Goal: Register for event/course

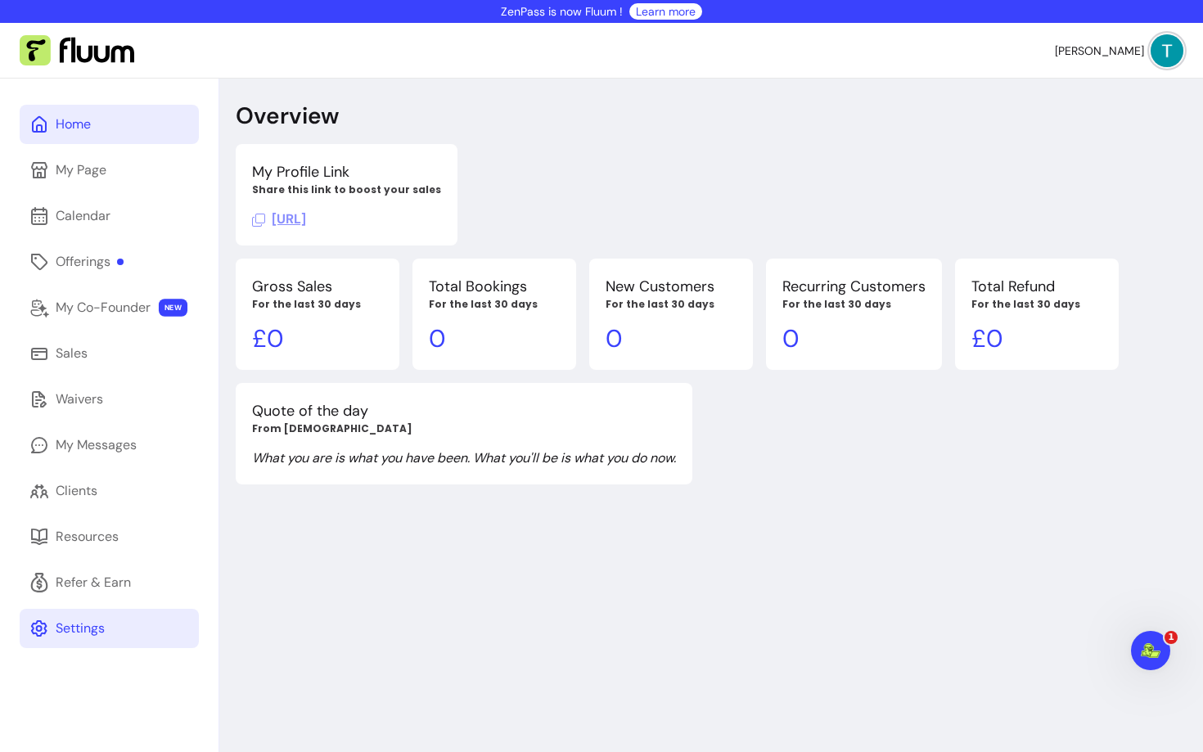
click at [71, 623] on div "Settings" at bounding box center [80, 629] width 49 height 20
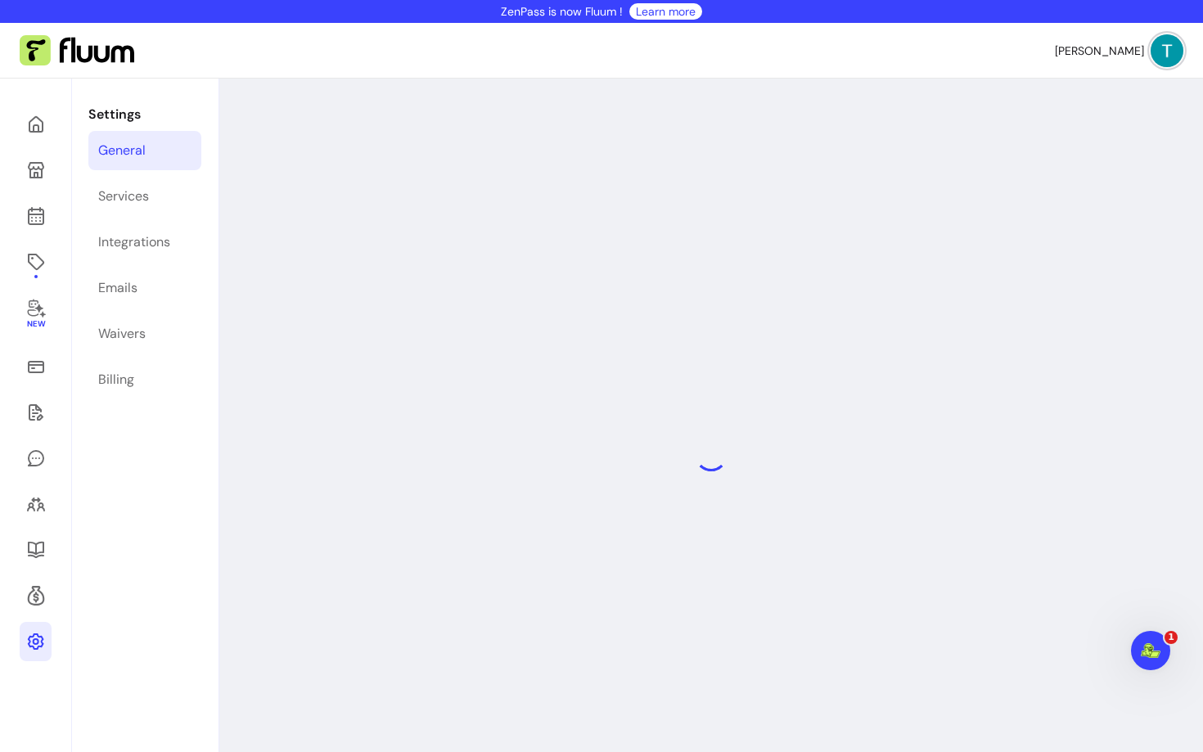
select select "**********"
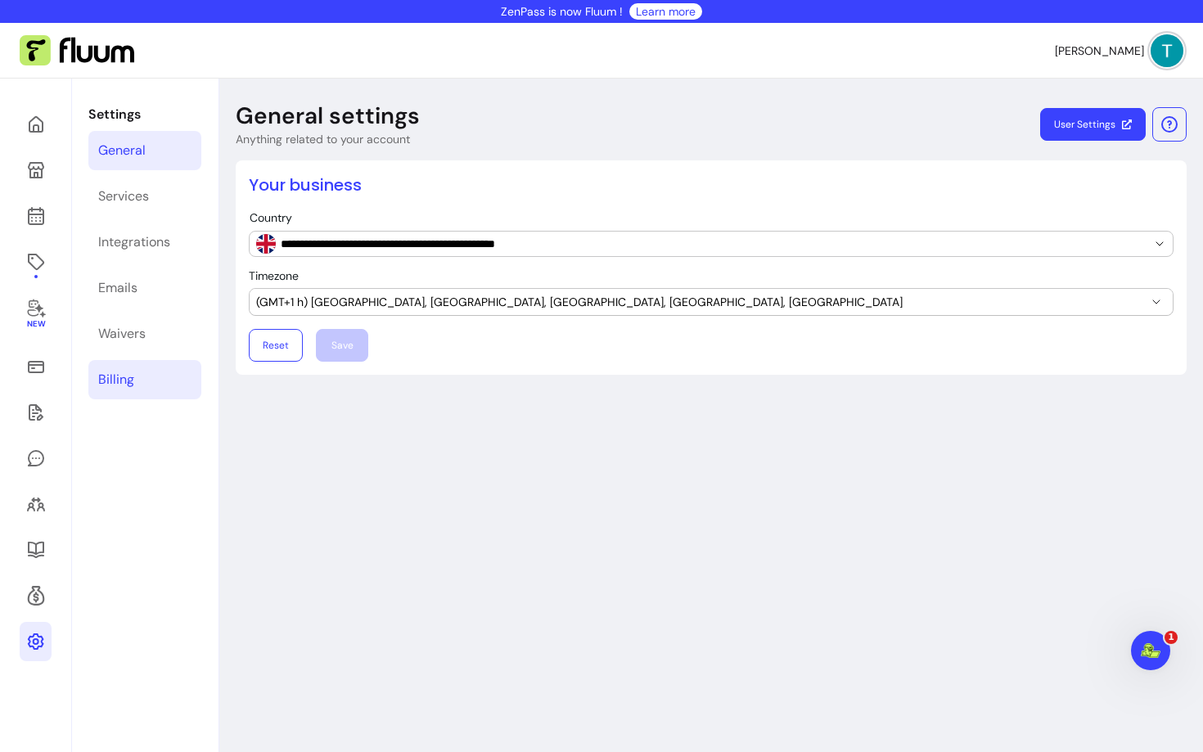
click at [115, 387] on div "Billing" at bounding box center [116, 380] width 36 height 20
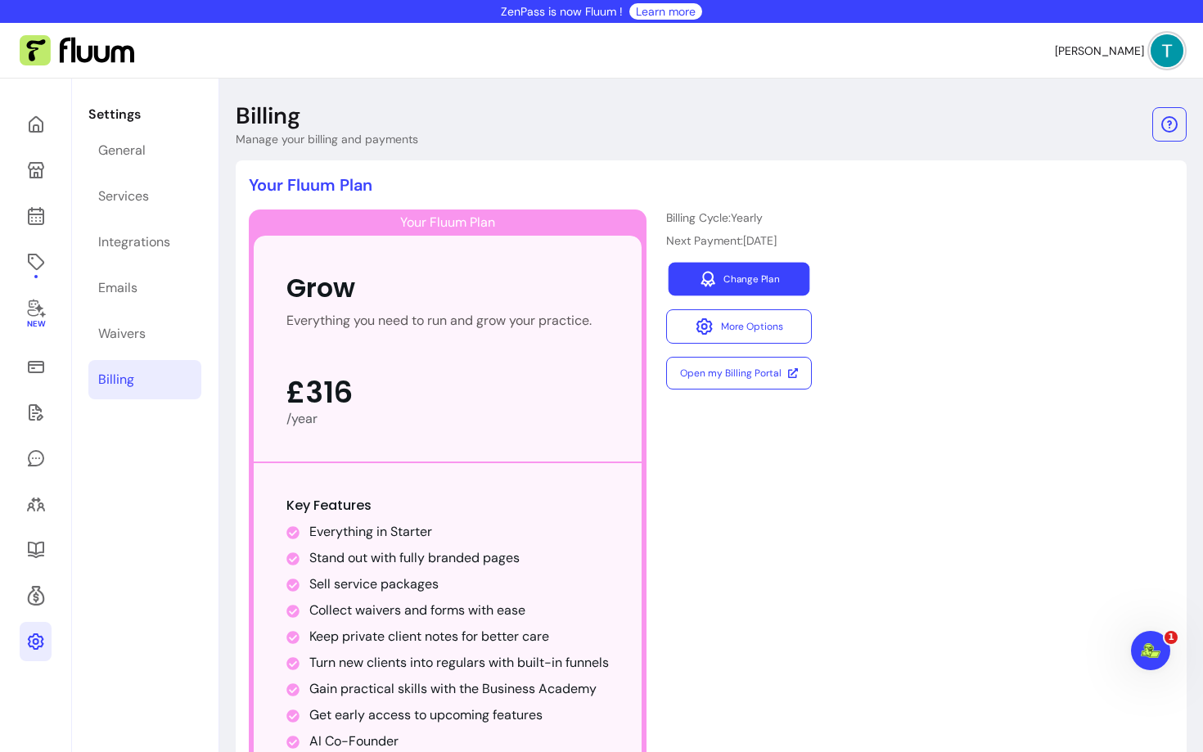
click at [740, 272] on link "Change Plan" at bounding box center [739, 280] width 142 height 34
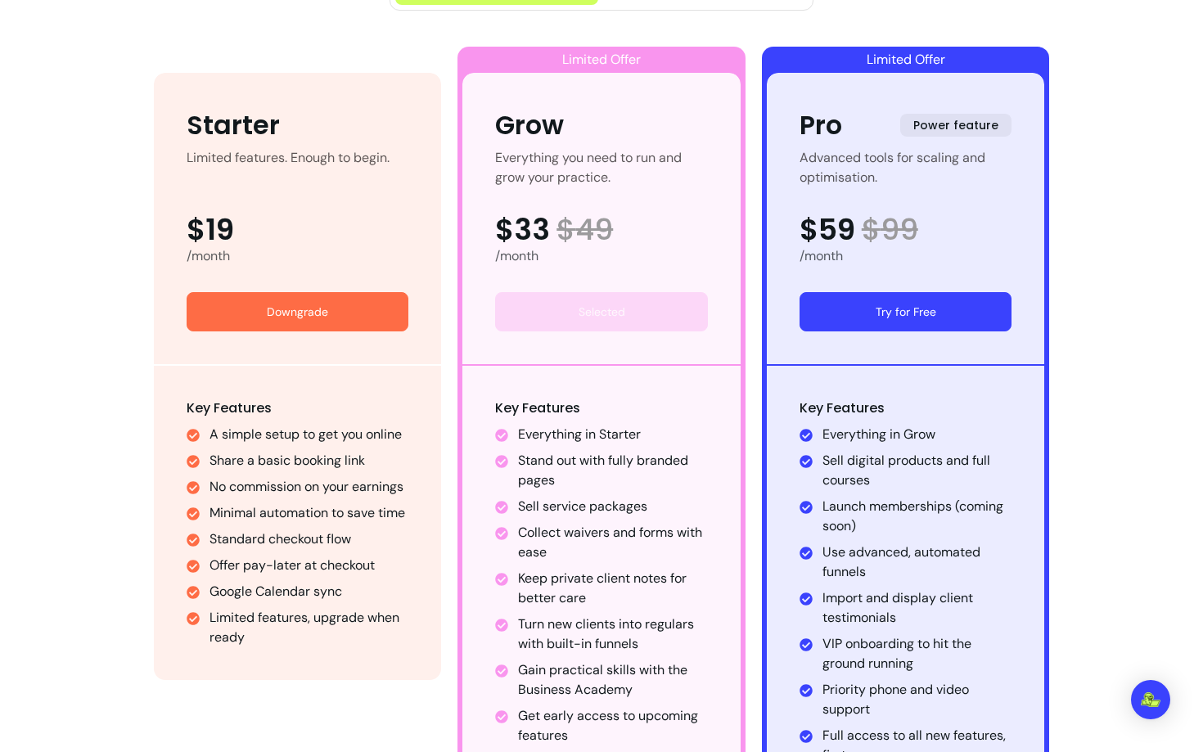
scroll to position [792, 0]
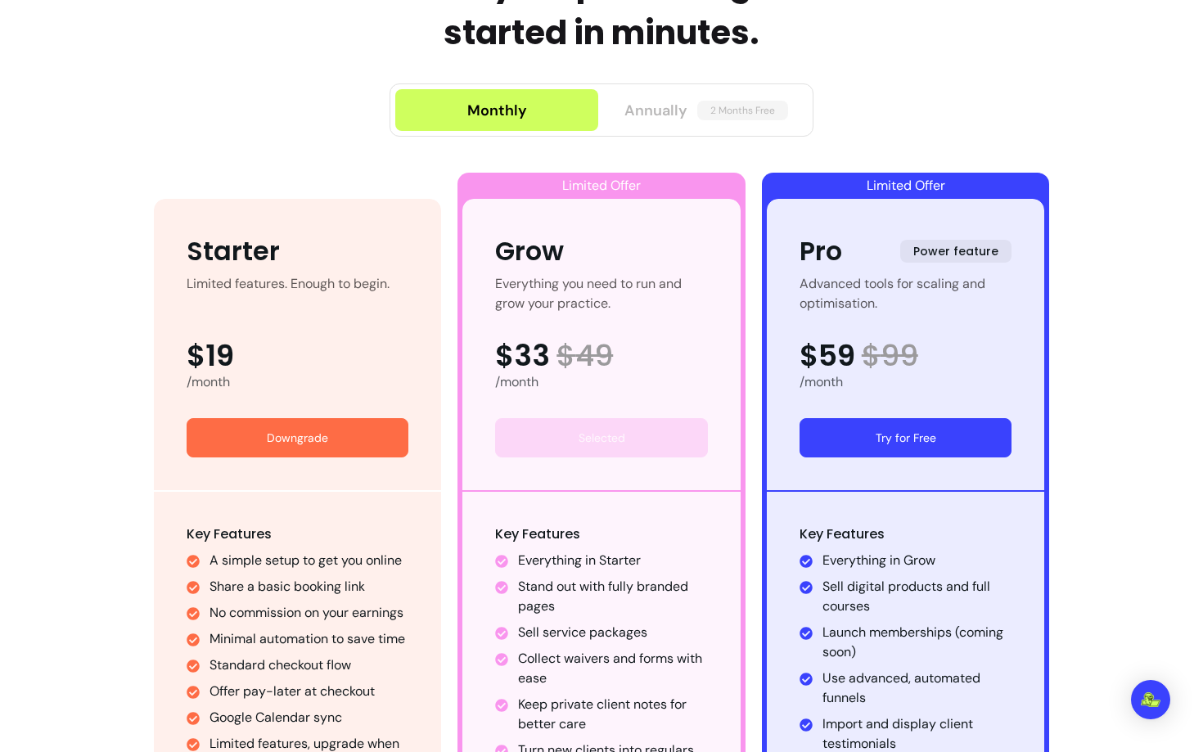
click at [687, 121] on button "Annually 2 Months Free" at bounding box center [706, 110] width 203 height 42
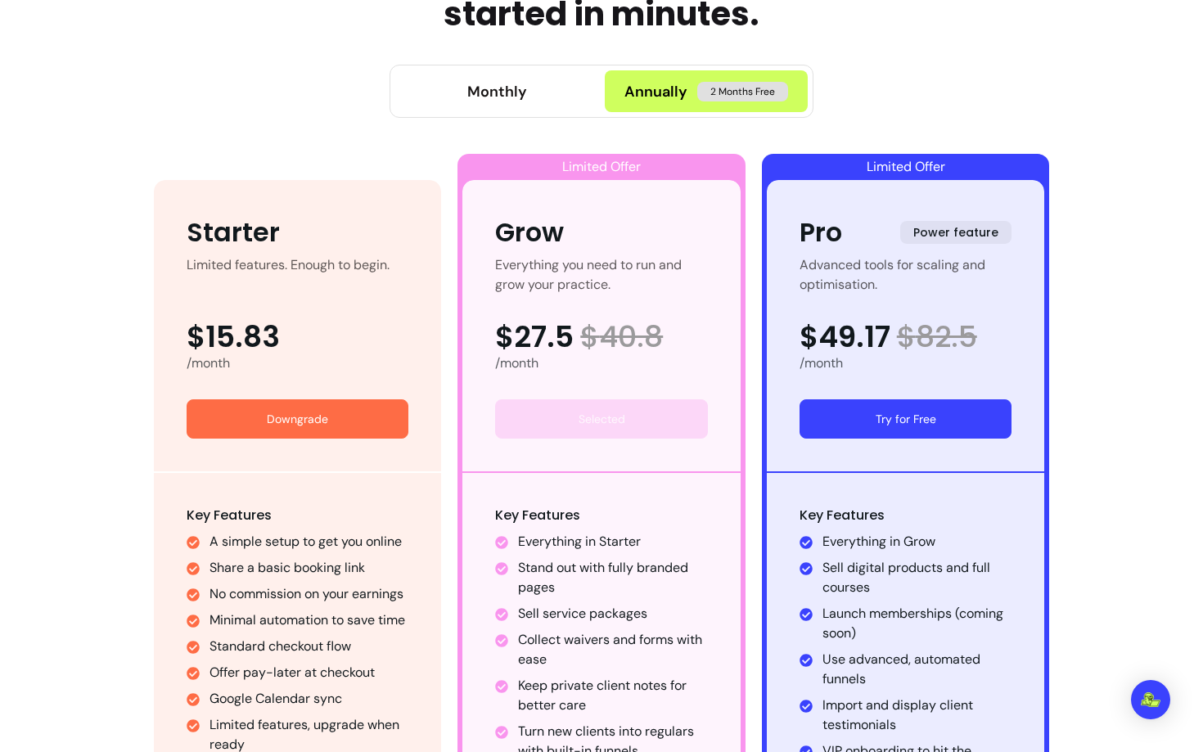
scroll to position [812, 0]
click at [880, 419] on button "Try for Free" at bounding box center [906, 418] width 206 height 38
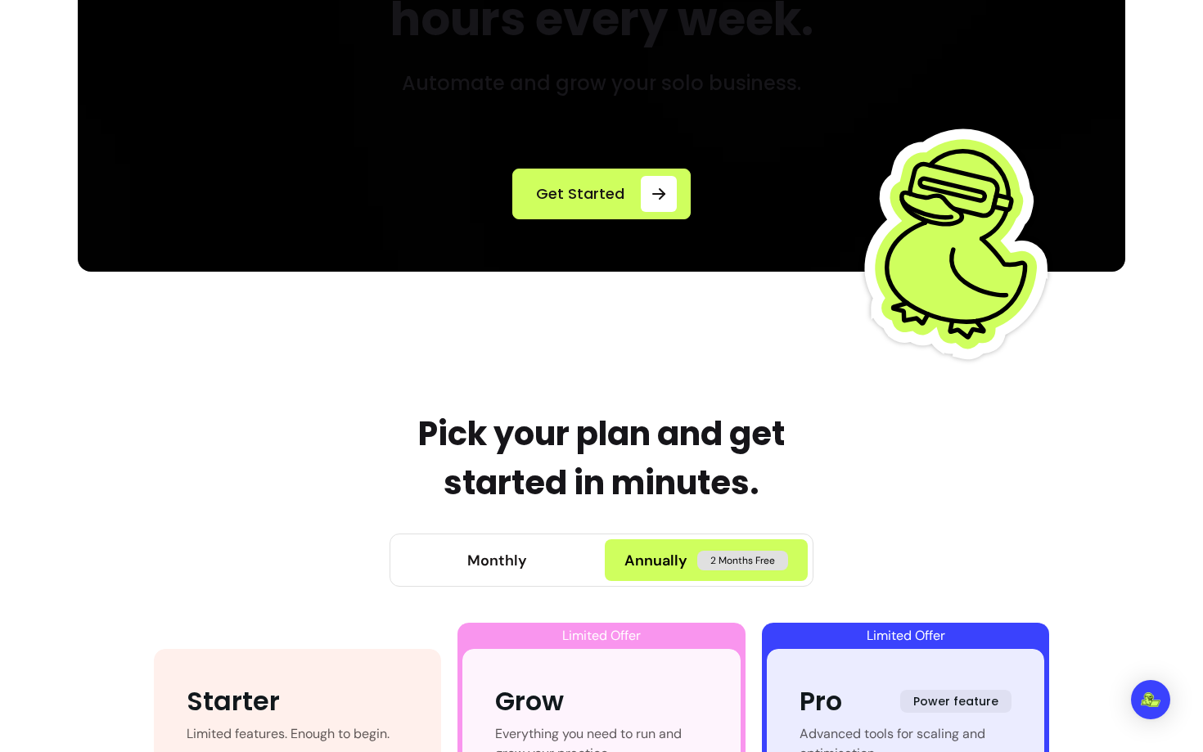
scroll to position [0, 0]
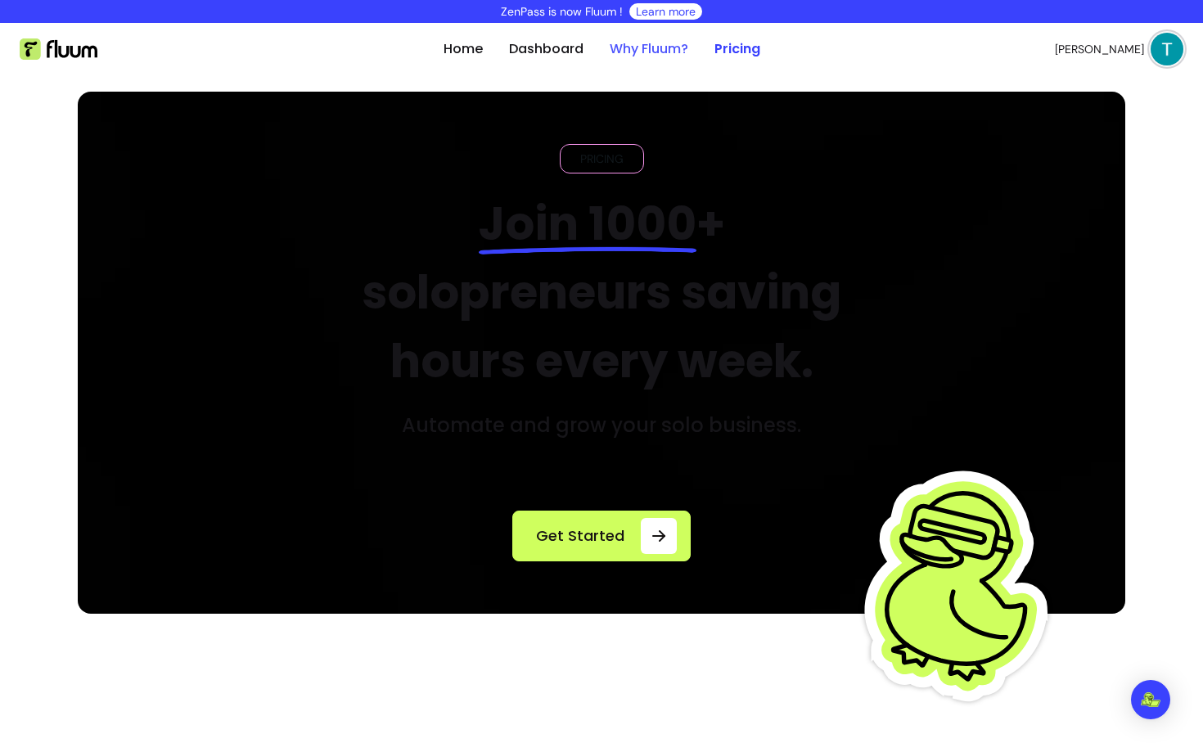
click at [657, 44] on link "Why Fluum?" at bounding box center [649, 49] width 79 height 20
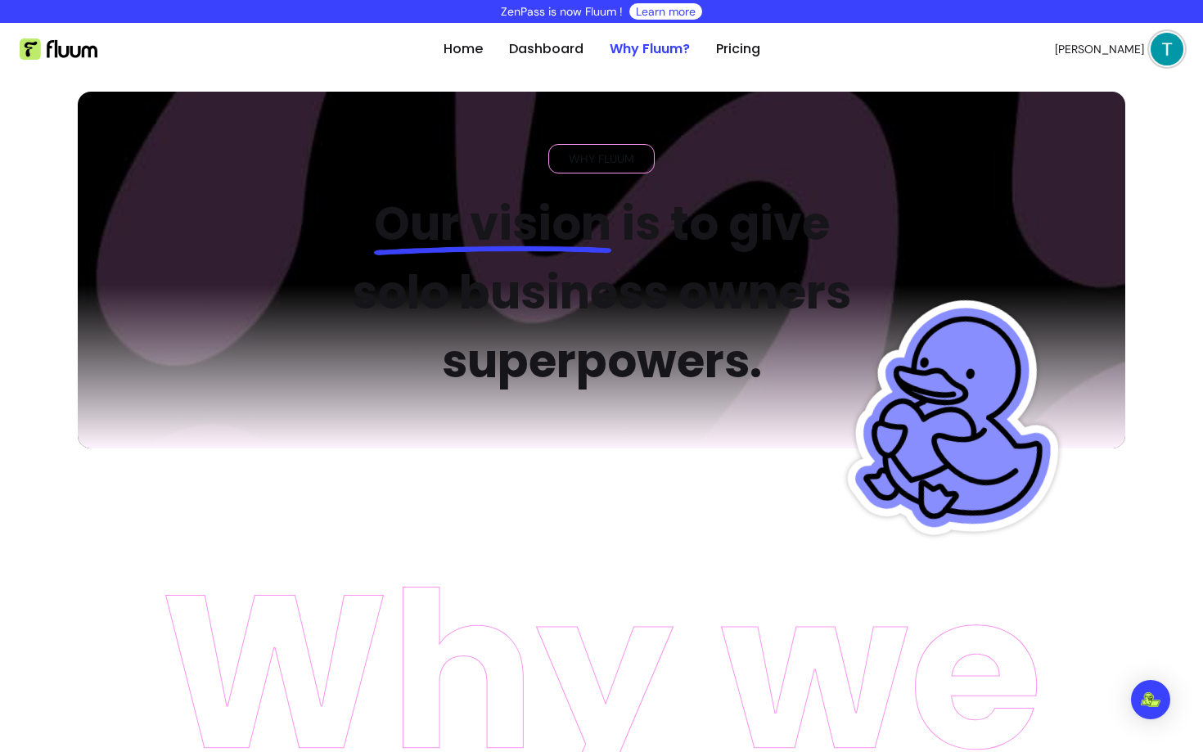
click at [1176, 64] on button "[PERSON_NAME]" at bounding box center [1119, 49] width 128 height 33
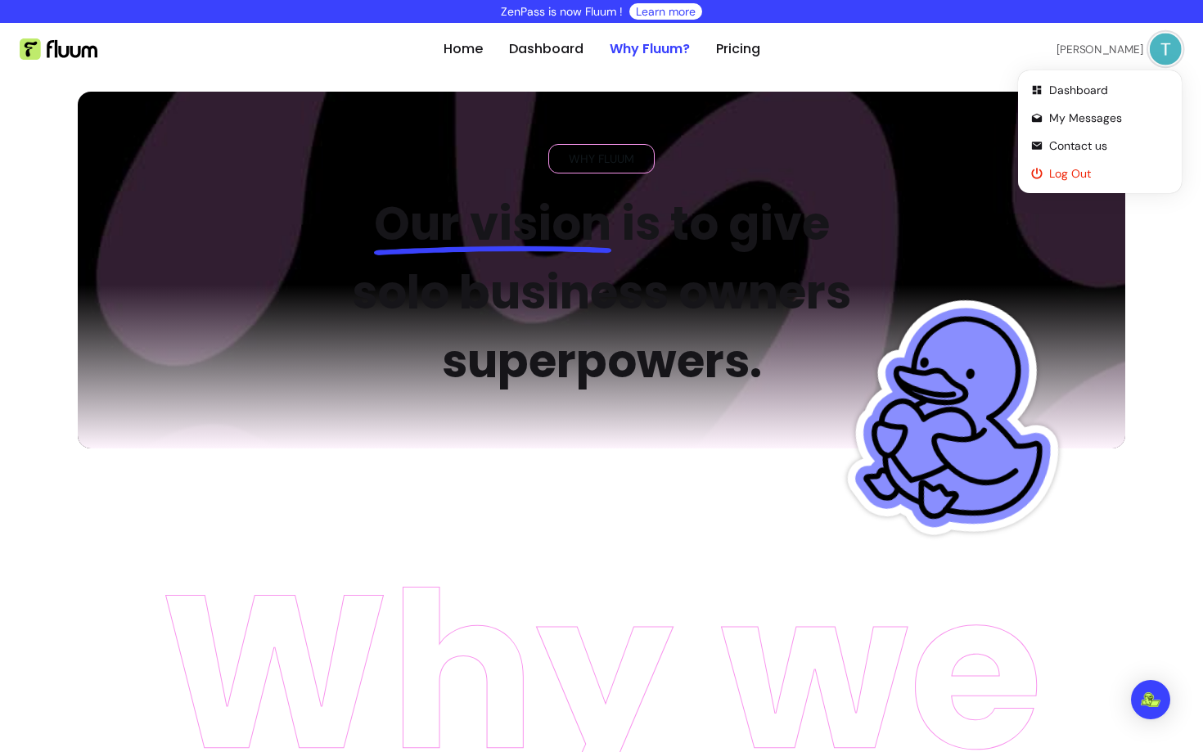
click at [1088, 174] on span "Log Out" at bounding box center [1108, 173] width 119 height 16
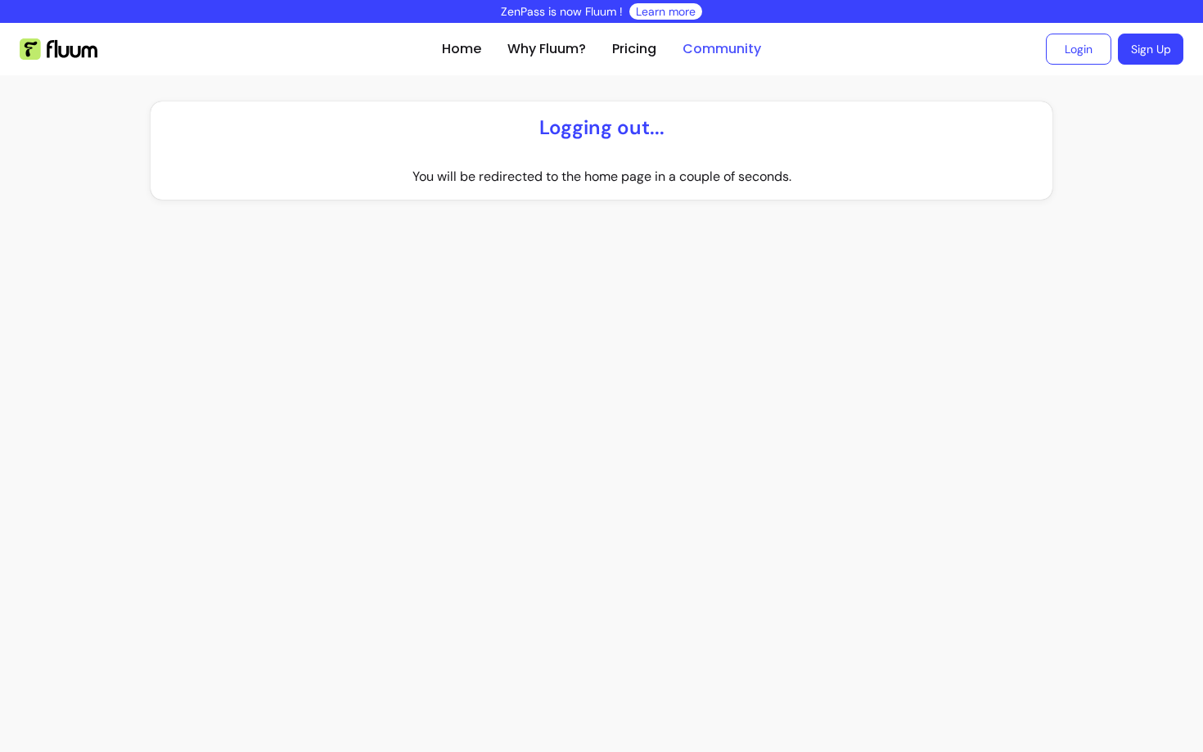
click at [703, 39] on link "Community" at bounding box center [721, 49] width 79 height 20
click at [706, 49] on link "Community" at bounding box center [721, 49] width 79 height 20
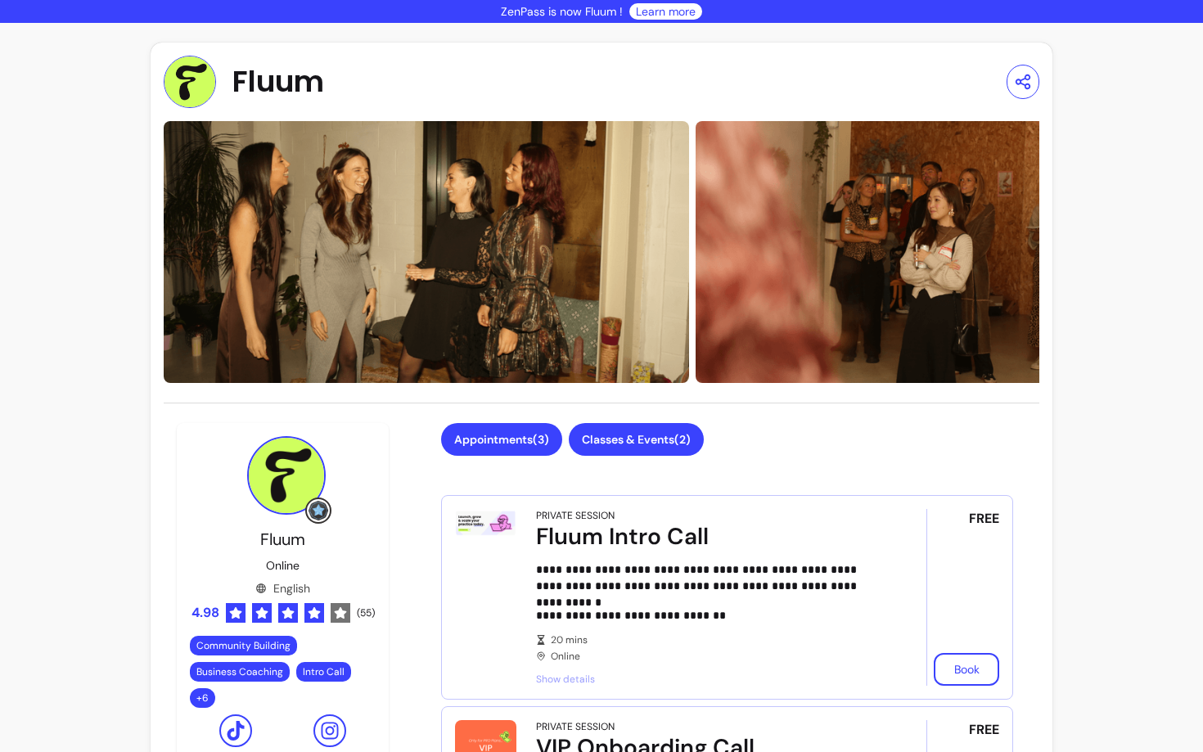
click at [655, 446] on button "Classes & Events ( 2 )" at bounding box center [636, 439] width 135 height 33
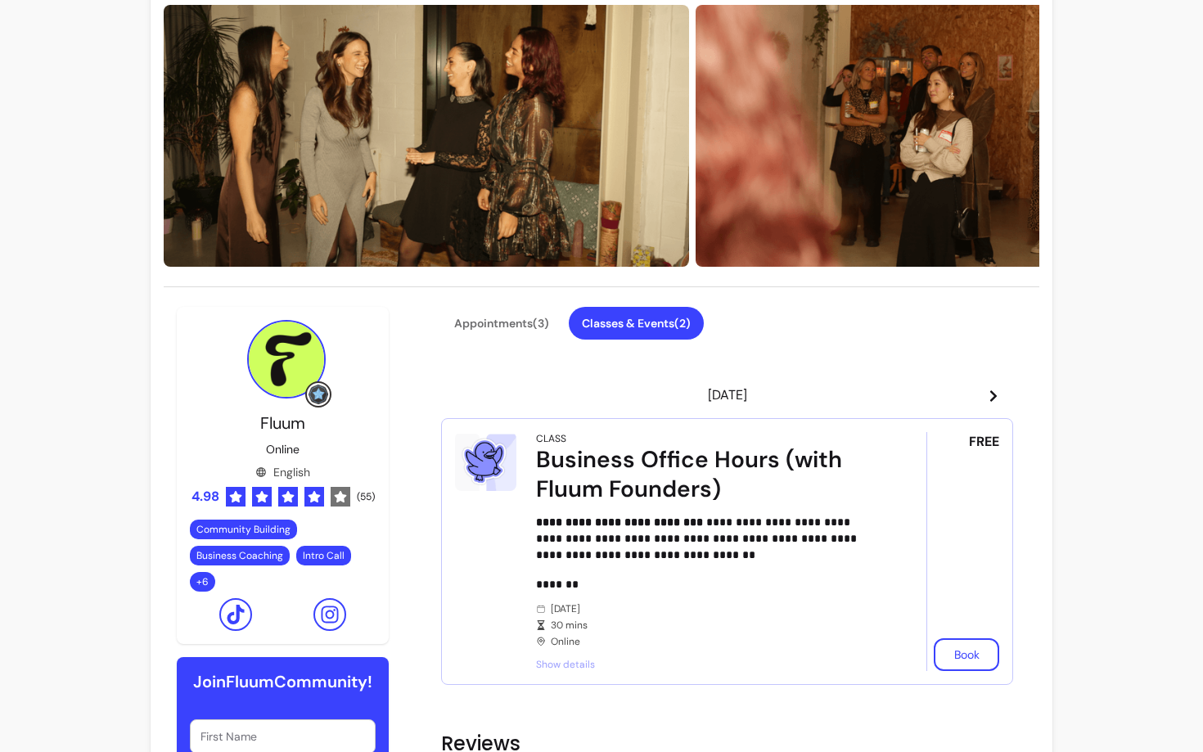
scroll to position [137, 0]
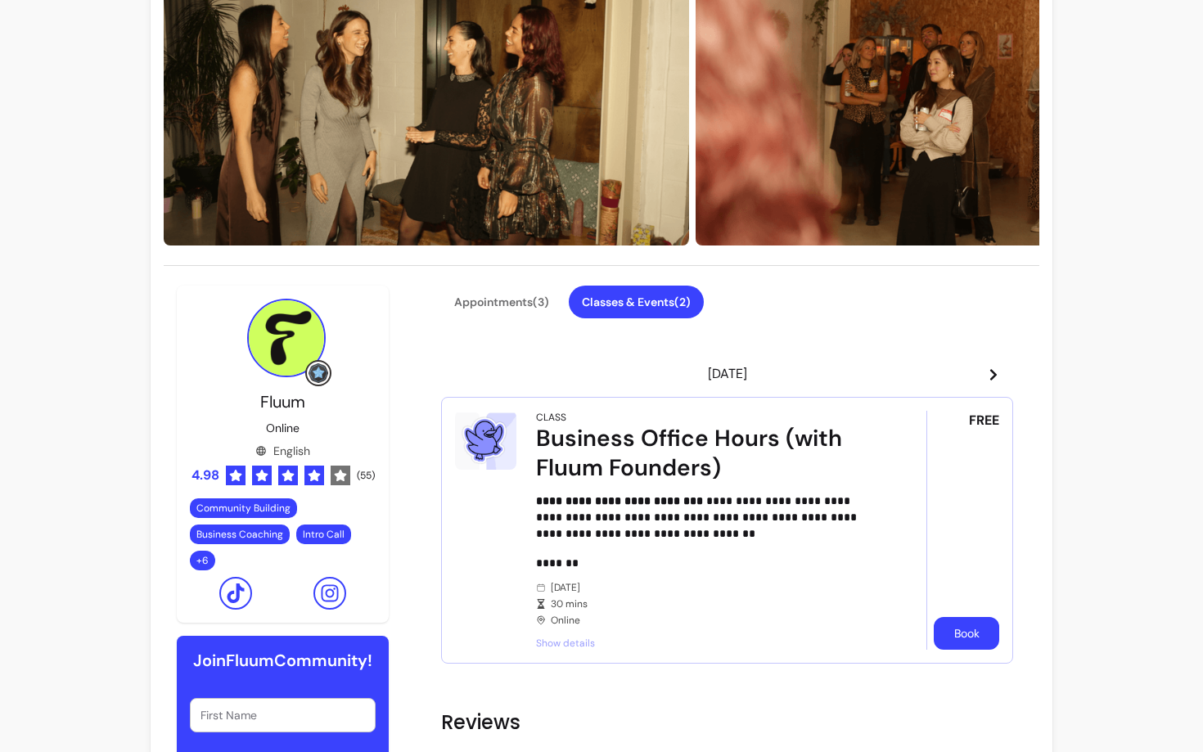
click at [958, 632] on button "Book" at bounding box center [965, 633] width 65 height 33
